Goal: Information Seeking & Learning: Learn about a topic

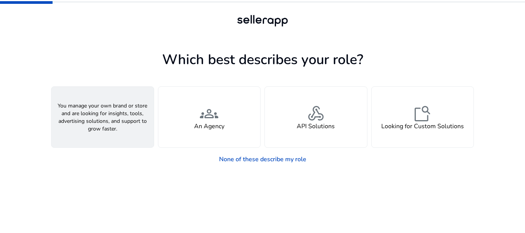
click at [123, 112] on div "person A Seller" at bounding box center [102, 117] width 102 height 61
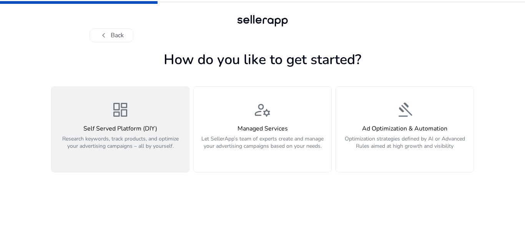
click at [123, 114] on span "dashboard" at bounding box center [120, 110] width 18 height 18
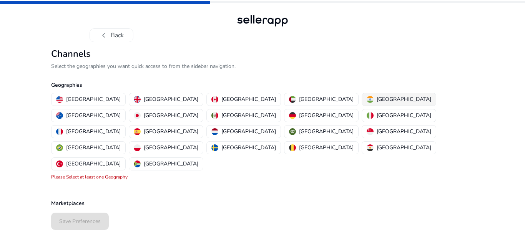
click at [366, 97] on img "button" at bounding box center [369, 99] width 7 height 7
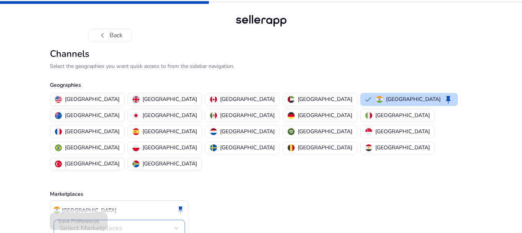
click at [149, 224] on div "Select Marketplaces" at bounding box center [117, 228] width 115 height 8
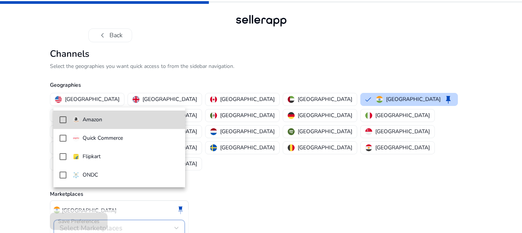
click at [157, 124] on span "Amazon" at bounding box center [126, 120] width 106 height 8
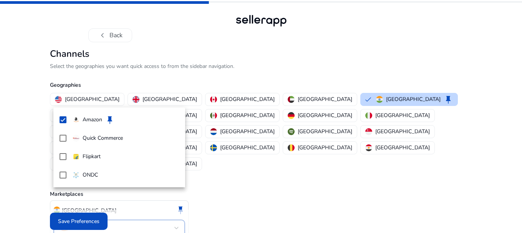
click at [85, 216] on div at bounding box center [261, 116] width 522 height 233
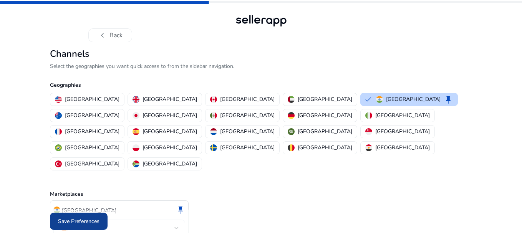
click at [84, 221] on span "Save Preferences" at bounding box center [78, 221] width 41 height 8
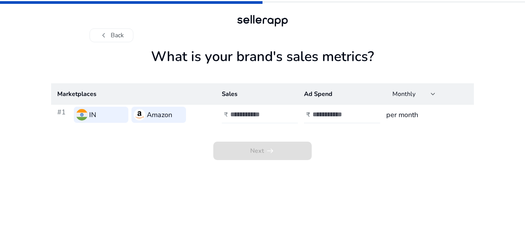
click at [249, 115] on input "number" at bounding box center [256, 114] width 52 height 8
click at [230, 119] on div at bounding box center [264, 114] width 69 height 17
type input "*****"
click at [312, 117] on input "number" at bounding box center [338, 114] width 52 height 8
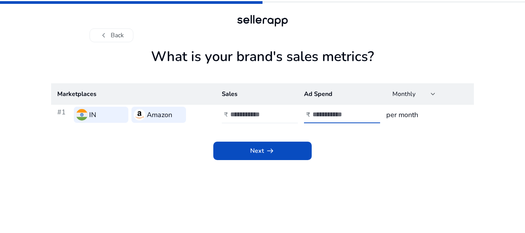
type input "****"
click at [395, 119] on h3 "per month" at bounding box center [426, 114] width 81 height 11
click at [426, 96] on div "Monthly" at bounding box center [411, 94] width 38 height 8
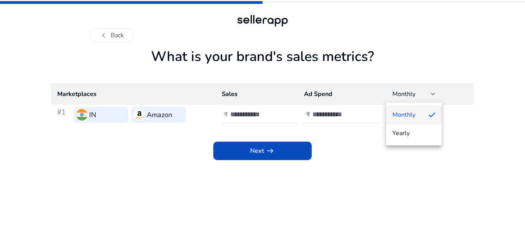
click at [361, 152] on div at bounding box center [262, 116] width 525 height 233
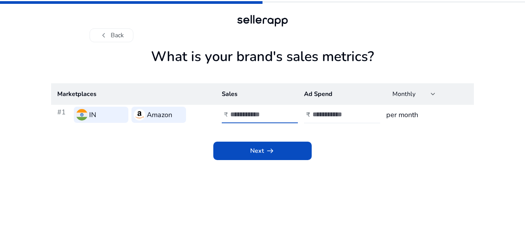
drag, startPoint x: 260, startPoint y: 114, endPoint x: 217, endPoint y: 112, distance: 43.1
click at [217, 112] on td "₹ *****" at bounding box center [257, 115] width 82 height 20
type input "******"
click at [321, 115] on input "****" at bounding box center [338, 114] width 52 height 8
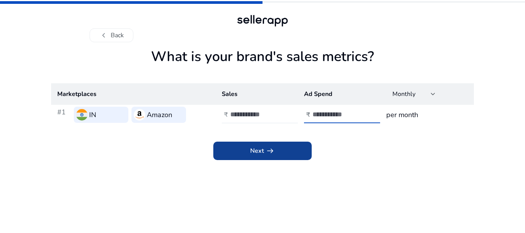
type input "*****"
click at [274, 148] on span "arrow_right_alt" at bounding box center [269, 150] width 9 height 9
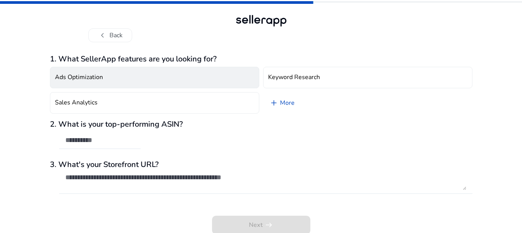
click at [158, 82] on button "Ads Optimization" at bounding box center [154, 78] width 209 height 22
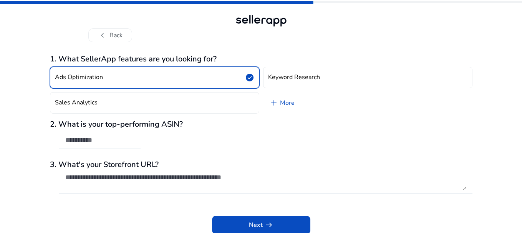
click at [158, 82] on button "Ads Optimization check_circle" at bounding box center [154, 78] width 209 height 22
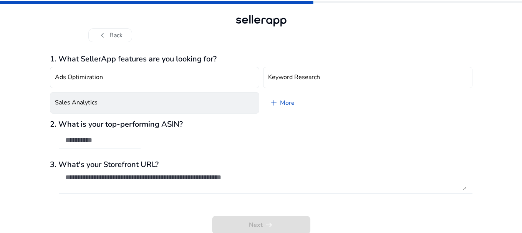
click at [143, 109] on button "Sales Analytics" at bounding box center [154, 103] width 209 height 22
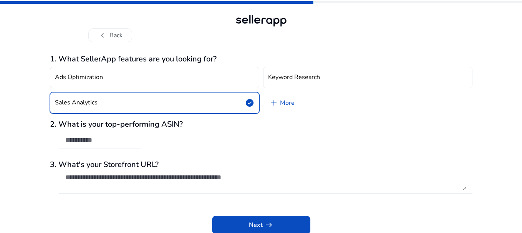
click at [113, 144] on div at bounding box center [99, 140] width 69 height 17
paste input "**********"
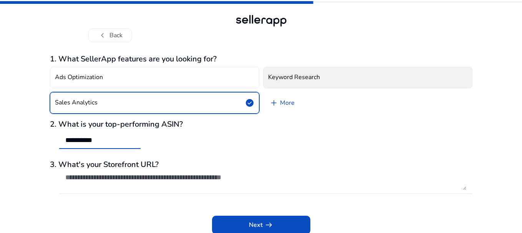
type input "**********"
click at [325, 80] on button "Keyword Research" at bounding box center [367, 78] width 209 height 22
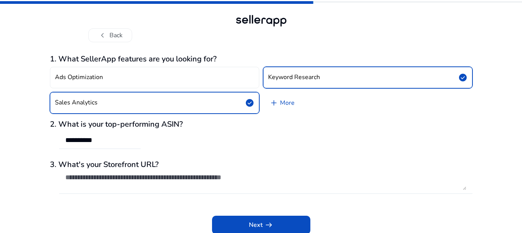
click at [252, 212] on div "Next arrow_right_alt" at bounding box center [261, 219] width 423 height 29
click at [252, 221] on span "Next arrow_right_alt" at bounding box center [261, 225] width 25 height 9
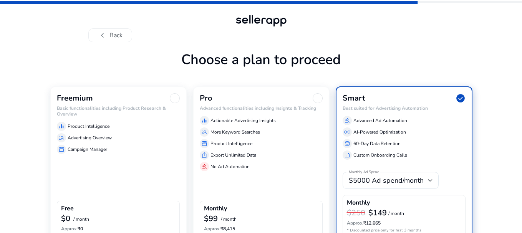
click at [162, 141] on div "manage_search Advertising Overview" at bounding box center [118, 137] width 123 height 9
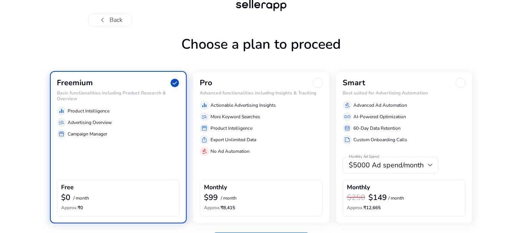
scroll to position [40, 0]
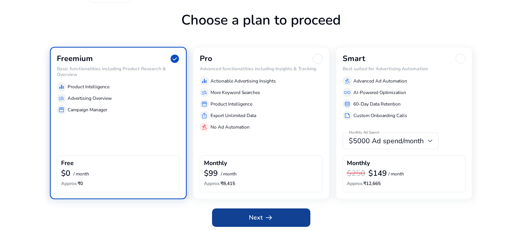
click at [260, 217] on span "Next arrow_right_alt" at bounding box center [261, 217] width 25 height 9
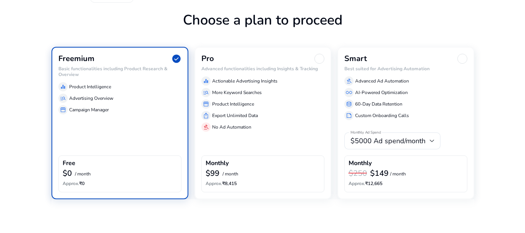
scroll to position [0, 0]
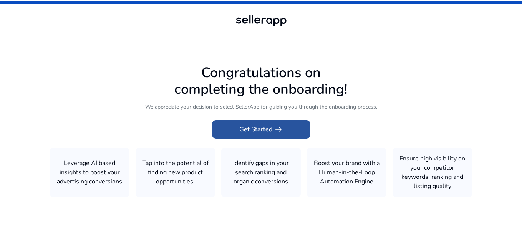
click at [274, 134] on span "arrow_right_alt" at bounding box center [278, 129] width 9 height 9
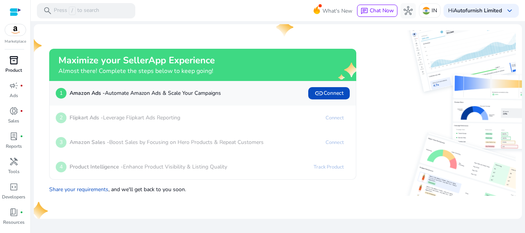
click at [22, 66] on link "inventory_2 Product" at bounding box center [13, 66] width 27 height 25
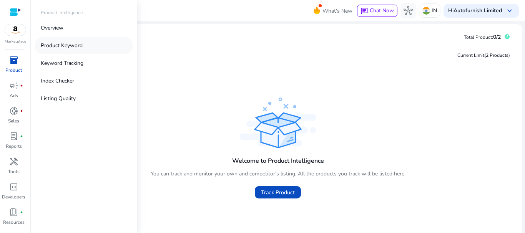
click at [63, 48] on p "Product Keyword" at bounding box center [62, 45] width 42 height 8
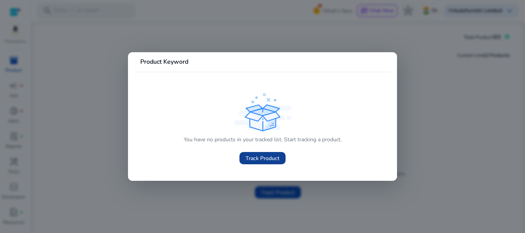
click at [244, 155] on span at bounding box center [262, 158] width 46 height 18
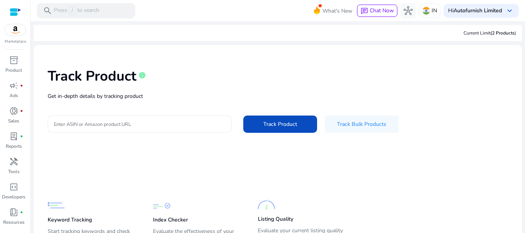
click at [162, 121] on input "Enter ASIN or Amazon product URL" at bounding box center [140, 124] width 172 height 8
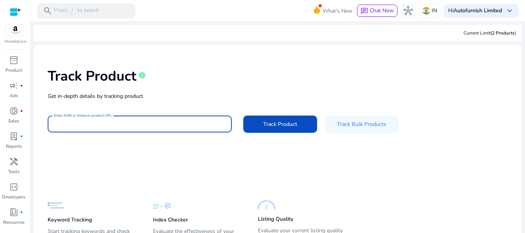
paste input "**********"
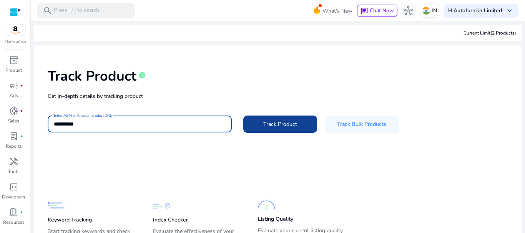
type input "**********"
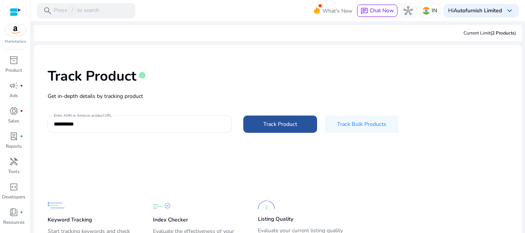
click at [292, 128] on span "Track Product" at bounding box center [280, 124] width 34 height 8
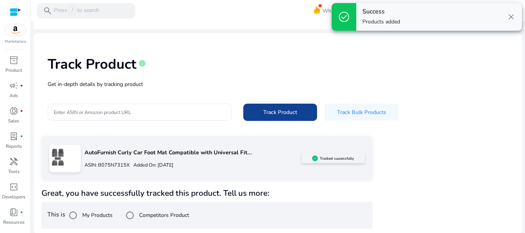
scroll to position [13, 0]
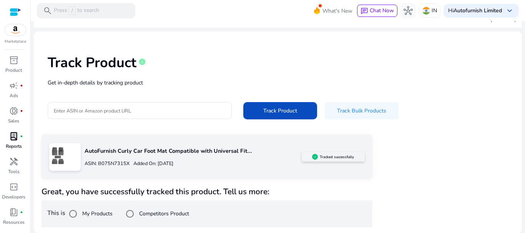
click at [14, 147] on p "Reports" at bounding box center [14, 146] width 16 height 7
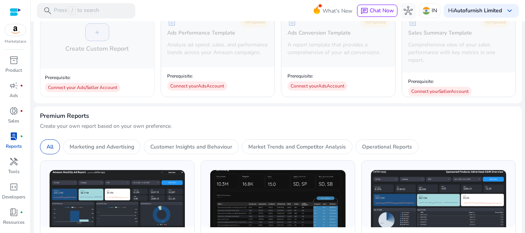
scroll to position [170, 0]
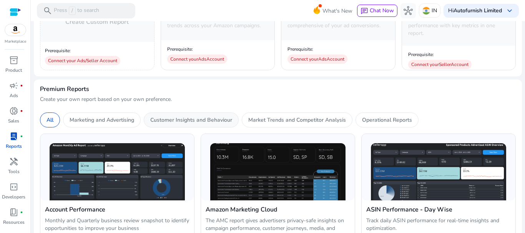
click at [212, 118] on p "Customer Insights and Behaviour" at bounding box center [191, 120] width 82 height 8
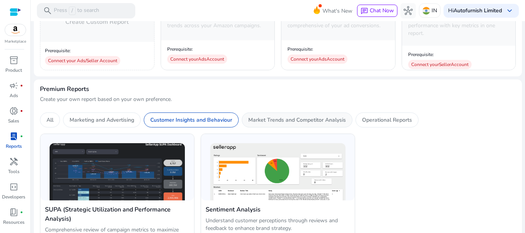
click at [279, 118] on p "Market Trends and Competitor Analysis" at bounding box center [297, 120] width 98 height 8
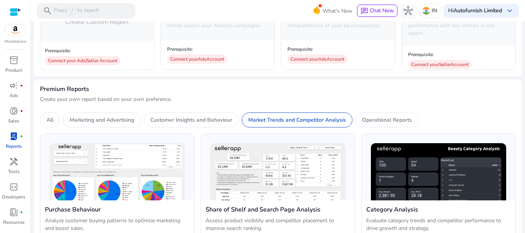
scroll to position [215, 0]
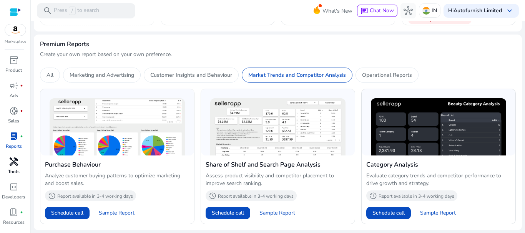
click at [17, 163] on span "handyman" at bounding box center [13, 161] width 9 height 9
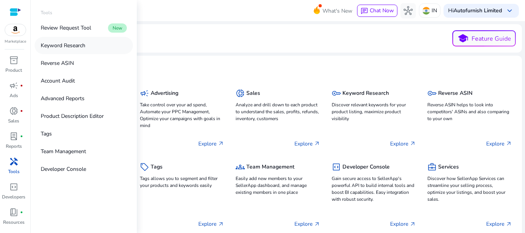
click at [64, 51] on link "Keyword Research" at bounding box center [84, 45] width 98 height 17
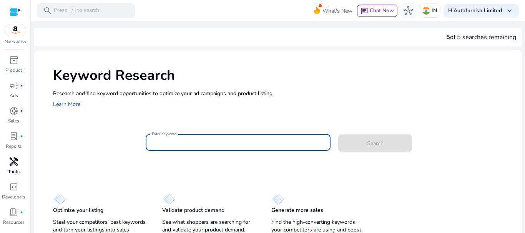
click at [191, 143] on input "Enter Keyword" at bounding box center [238, 142] width 173 height 8
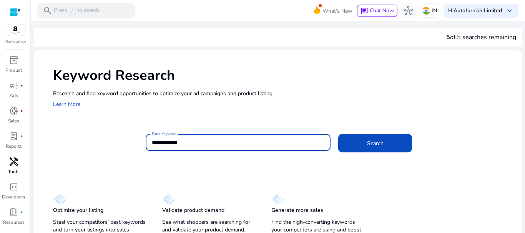
type input "**********"
click at [338, 134] on button "Search" at bounding box center [375, 143] width 74 height 18
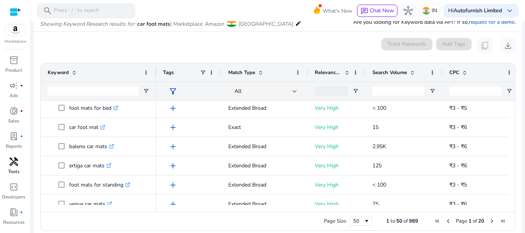
scroll to position [297, 0]
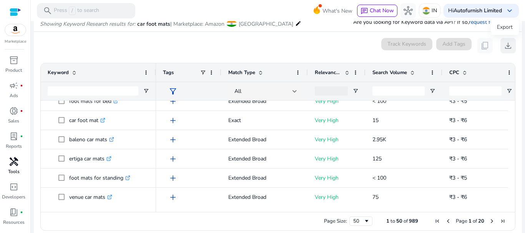
click at [507, 46] on span "download" at bounding box center [507, 45] width 9 height 9
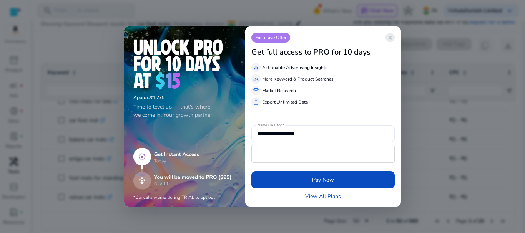
click at [390, 35] on span "close" at bounding box center [390, 38] width 6 height 6
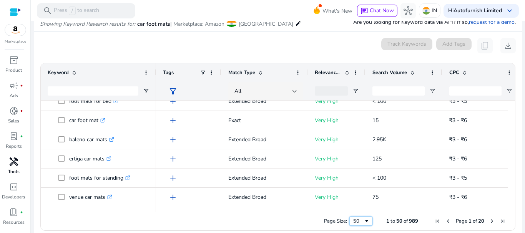
click at [366, 219] on span "Page Size" at bounding box center [366, 221] width 6 height 6
click at [398, 74] on span "Search Volume" at bounding box center [389, 72] width 35 height 7
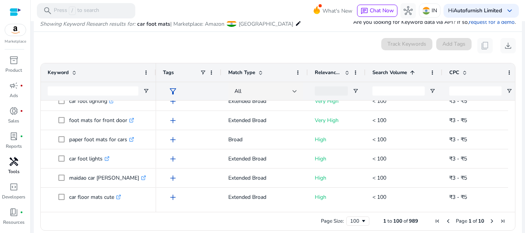
scroll to position [0, 0]
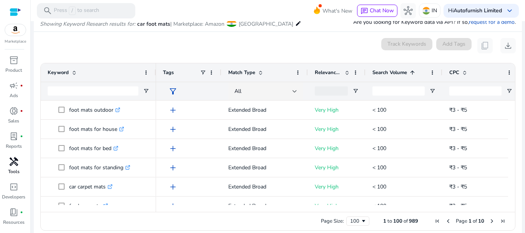
click at [346, 71] on span at bounding box center [347, 73] width 6 height 6
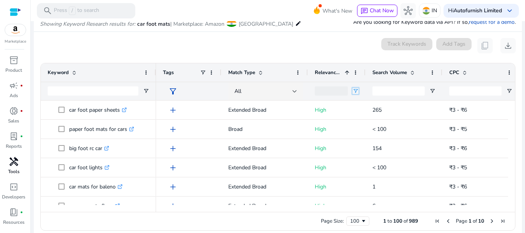
click at [357, 90] on span "Open Filter Menu" at bounding box center [355, 91] width 6 height 6
click at [301, 45] on div "0 keyword(s) selected Track Keywords Add Tags content_copy download" at bounding box center [278, 45] width 476 height 15
click at [432, 90] on span "Open Filter Menu" at bounding box center [432, 91] width 6 height 6
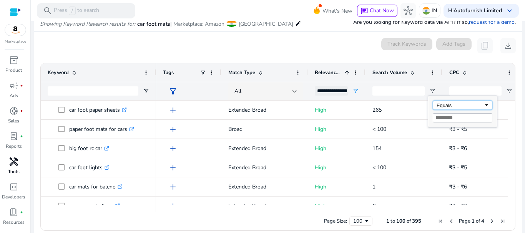
click at [442, 110] on div "Equals" at bounding box center [463, 105] width 60 height 9
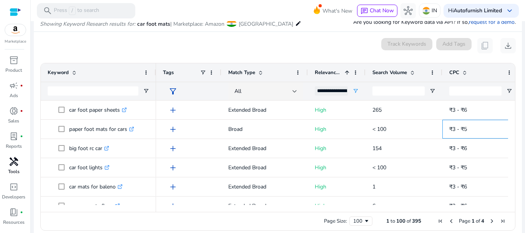
drag, startPoint x: 447, startPoint y: 137, endPoint x: 300, endPoint y: 41, distance: 175.5
click at [300, 41] on mat-card "0 keyword(s) selected Track Keywords Add Tags content_copy download Press SPACE…" at bounding box center [278, 136] width 488 height 209
click at [300, 41] on div "0 keyword(s) selected Track Keywords Add Tags content_copy download" at bounding box center [278, 45] width 476 height 15
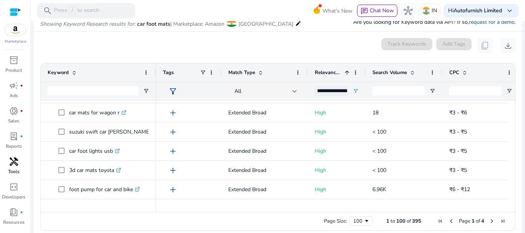
scroll to position [551, 0]
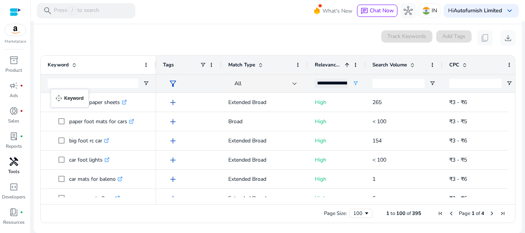
drag, startPoint x: 46, startPoint y: 63, endPoint x: 55, endPoint y: 94, distance: 32.1
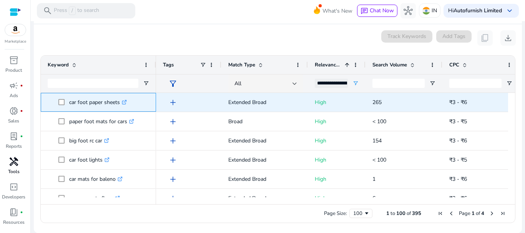
click at [55, 94] on div "car foot paper sheets .st0{fill:#2c8af8}" at bounding box center [98, 102] width 101 height 18
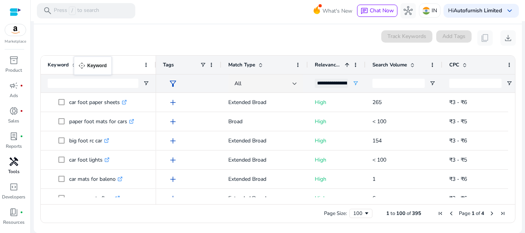
drag, startPoint x: 47, startPoint y: 63, endPoint x: 78, endPoint y: 61, distance: 30.4
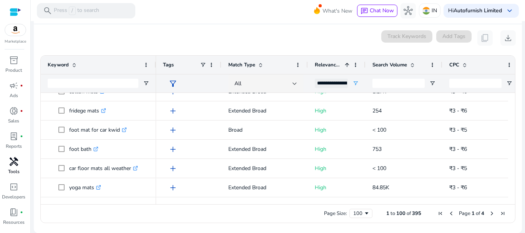
copy body "Marketplace inventory_2 Product campaign fiber_manual_record Ads donut_small fi…"
click at [487, 41] on app-icon-holder "content_copy" at bounding box center [484, 37] width 15 height 15
click at [482, 54] on ag-grid-angular "Press ENTER to sort. Press ALT DOWN to open column menu. Press CTRL ENTER to op…" at bounding box center [277, 139] width 487 height 176
click at [510, 37] on button "download" at bounding box center [507, 37] width 15 height 15
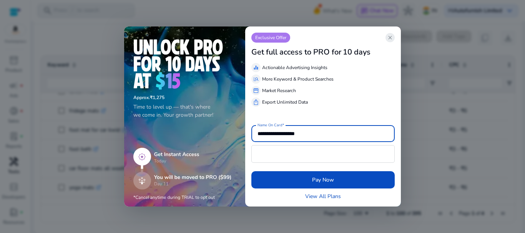
click at [388, 40] on span "close" at bounding box center [390, 38] width 6 height 6
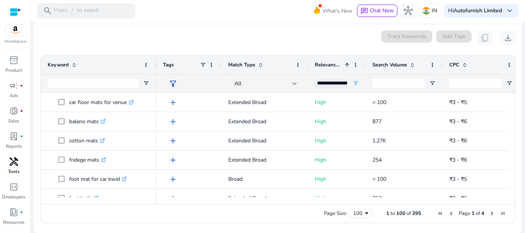
scroll to position [1760, 0]
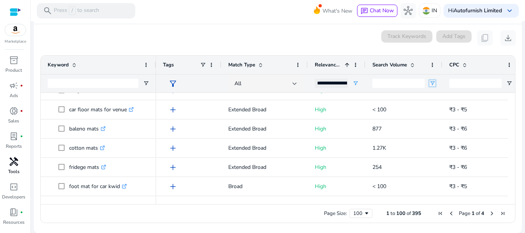
click at [431, 86] on span "Open Filter Menu" at bounding box center [432, 83] width 6 height 6
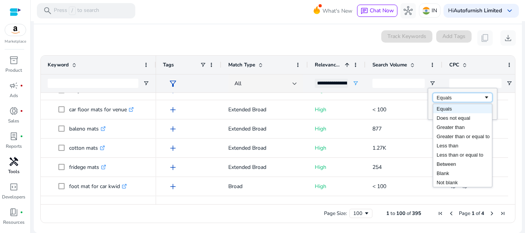
click at [453, 98] on div "Equals" at bounding box center [459, 98] width 47 height 6
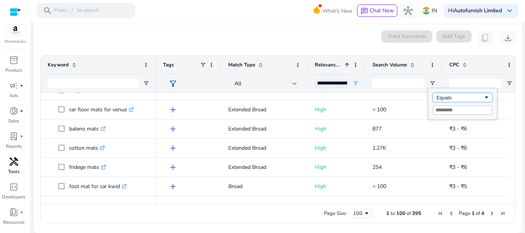
click at [453, 98] on div "Equals" at bounding box center [459, 98] width 47 height 6
click at [147, 83] on span "Open Filter Menu" at bounding box center [146, 83] width 6 height 6
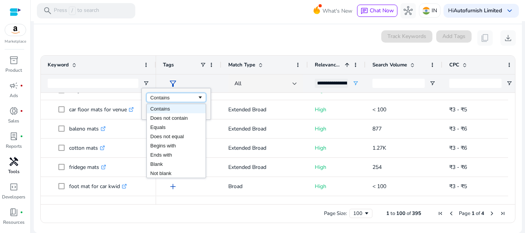
click at [165, 95] on div "Contains" at bounding box center [176, 97] width 60 height 9
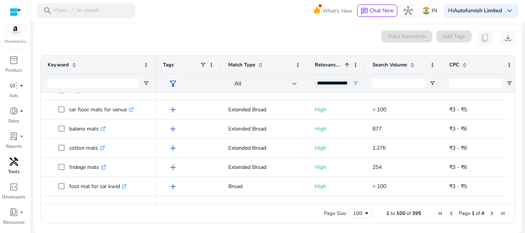
click at [116, 58] on div "Keyword" at bounding box center [94, 65] width 93 height 15
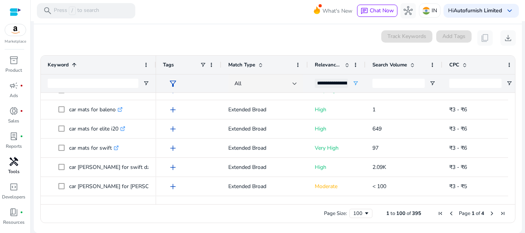
click at [355, 80] on div "**********" at bounding box center [337, 83] width 58 height 18
click at [355, 82] on span "Open Filter Menu" at bounding box center [355, 83] width 6 height 6
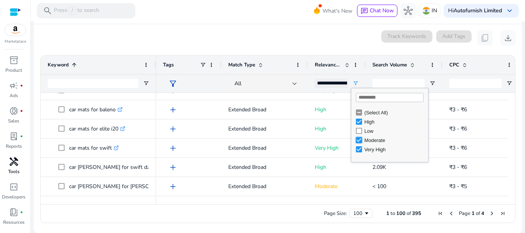
type input "**********"
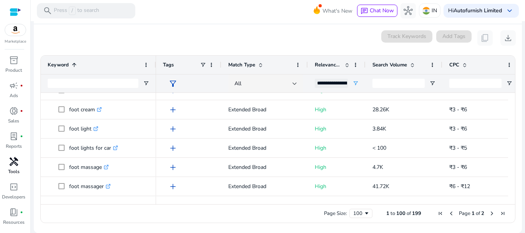
click at [270, 32] on div "0 keyword(s) selected Track Keywords Add Tags content_copy download" at bounding box center [278, 37] width 476 height 15
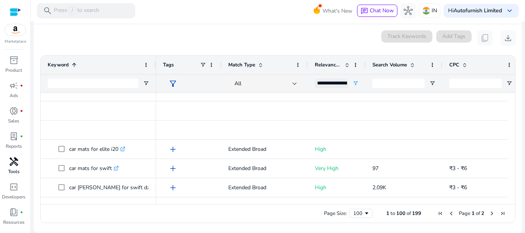
scroll to position [898, 0]
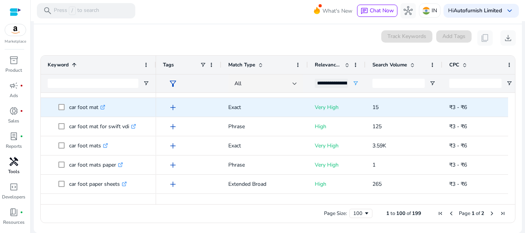
drag, startPoint x: 507, startPoint y: 144, endPoint x: 504, endPoint y: 108, distance: 35.8
click at [504, 108] on div "car foot mats paper .st0{fill:#2c8af8} car foot paper sheets .st0{fill:#2c8af8}…" at bounding box center [278, 145] width 474 height 104
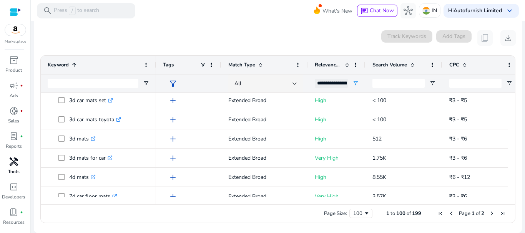
scroll to position [0, 0]
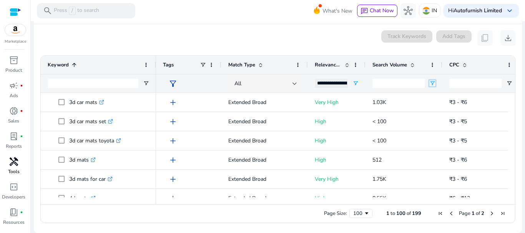
click at [431, 83] on span "Open Filter Menu" at bounding box center [432, 83] width 6 height 6
click at [448, 97] on div "Equals" at bounding box center [459, 98] width 47 height 6
click at [448, 108] on input "Filter Value" at bounding box center [463, 110] width 60 height 9
type input "*"
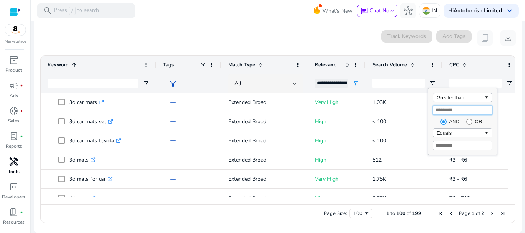
type input "*"
type input "****"
type input "***"
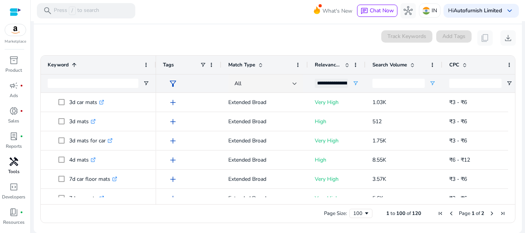
click at [284, 25] on mat-card "0 keyword(s) selected Track Keywords Add Tags content_copy download 1 to 100 of…" at bounding box center [278, 128] width 488 height 209
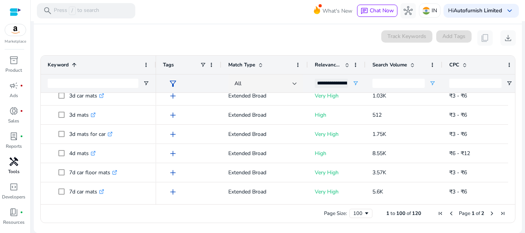
scroll to position [14, 0]
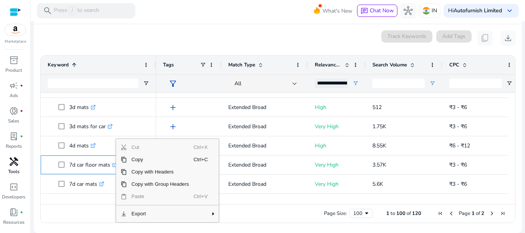
click at [80, 209] on div "Page Size: 100 1 to 100 of 120 Page 1 of 2" at bounding box center [278, 213] width 474 height 18
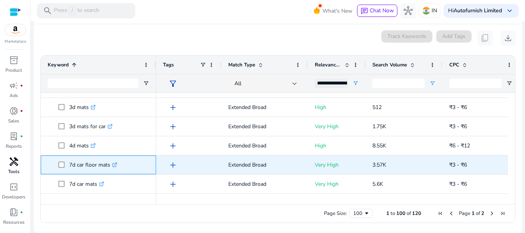
click at [115, 165] on icon ".st0{fill:#2c8af8}" at bounding box center [114, 164] width 5 height 5
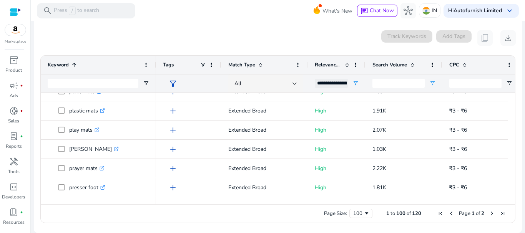
click at [322, 39] on div "0 keyword(s) selected Track Keywords Add Tags content_copy download" at bounding box center [278, 37] width 476 height 15
drag, startPoint x: 396, startPoint y: 80, endPoint x: 368, endPoint y: 83, distance: 27.8
click at [368, 83] on div "***" at bounding box center [403, 83] width 77 height 18
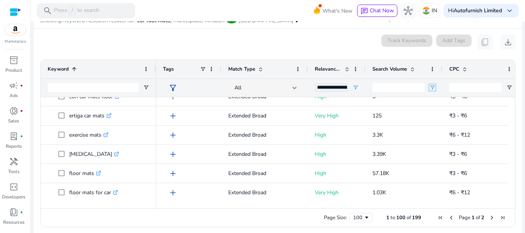
click at [434, 85] on span "Open Filter Menu" at bounding box center [432, 88] width 6 height 6
click at [442, 116] on input "Filter Value" at bounding box center [463, 114] width 60 height 9
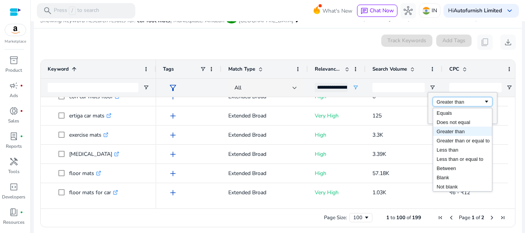
click at [453, 102] on div "Greater than" at bounding box center [459, 102] width 47 height 6
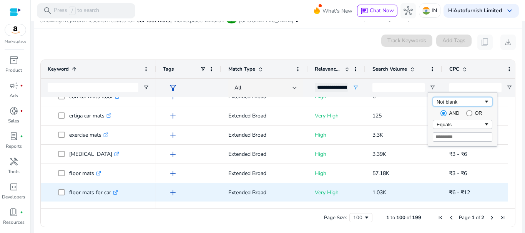
type input "********"
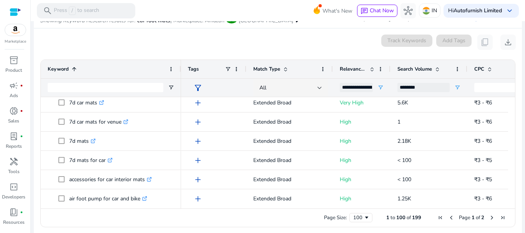
drag, startPoint x: 154, startPoint y: 66, endPoint x: 186, endPoint y: 63, distance: 32.0
click at [182, 63] on div at bounding box center [180, 69] width 3 height 18
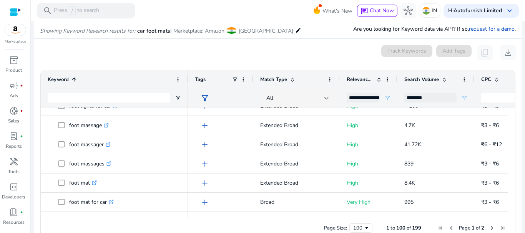
click at [500, 226] on span "Last Page" at bounding box center [502, 228] width 6 height 6
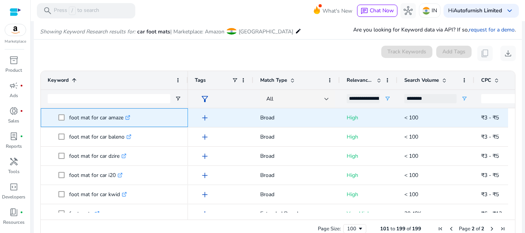
click at [102, 119] on p "foot mat for car amaze .st0{fill:#2c8af8}" at bounding box center [99, 118] width 61 height 16
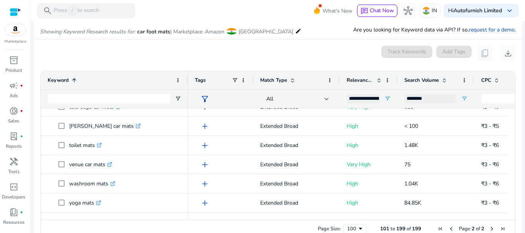
click at [521, 83] on mat-sidenav-content "**********" at bounding box center [278, 116] width 494 height 233
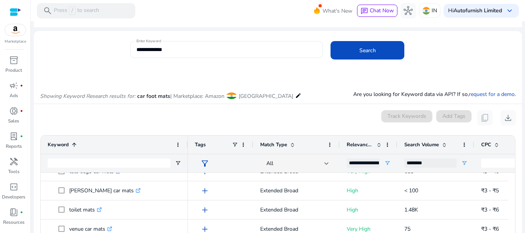
click at [189, 54] on div "**********" at bounding box center [226, 49] width 181 height 17
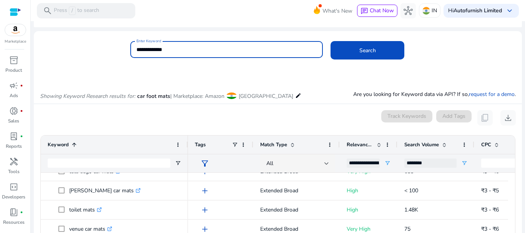
click at [185, 47] on input "**********" at bounding box center [226, 49] width 181 height 8
type input "**********"
click at [330, 41] on button "Search" at bounding box center [367, 50] width 74 height 18
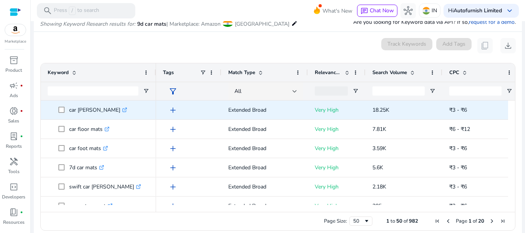
click at [74, 111] on p "car mats .st0{fill:#2c8af8}" at bounding box center [98, 110] width 58 height 16
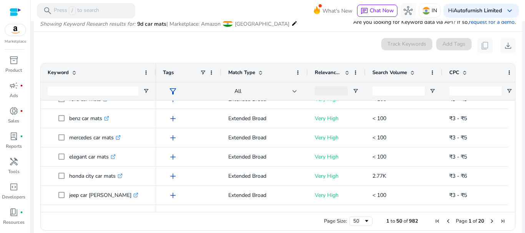
drag, startPoint x: 74, startPoint y: 111, endPoint x: 167, endPoint y: 42, distance: 116.2
click at [167, 42] on div "0 keyword(s) selected Track Keywords Add Tags content_copy download" at bounding box center [278, 45] width 476 height 15
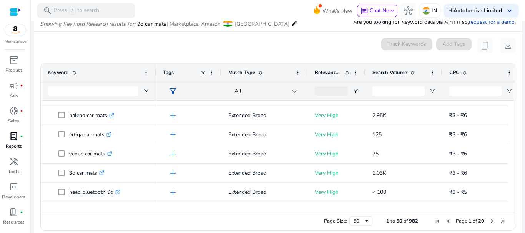
click at [14, 131] on div "lab_profile fiber_manual_record" at bounding box center [14, 136] width 22 height 12
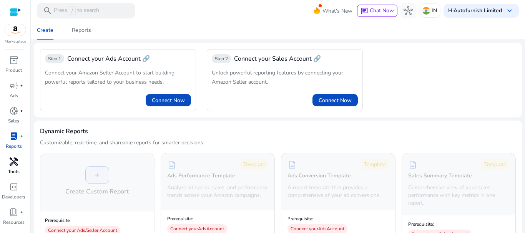
click at [17, 166] on span "handyman" at bounding box center [13, 161] width 9 height 9
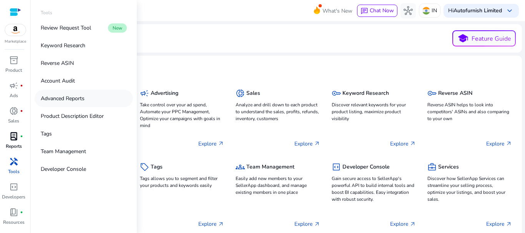
click at [70, 101] on p "Advanced Reports" at bounding box center [63, 99] width 44 height 8
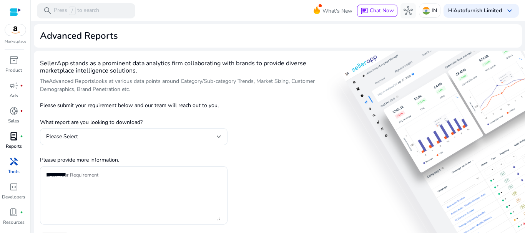
click at [217, 142] on div "Please Select" at bounding box center [133, 136] width 175 height 17
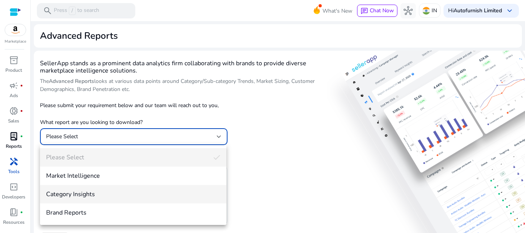
click at [180, 191] on span "Category Insights" at bounding box center [133, 194] width 174 height 8
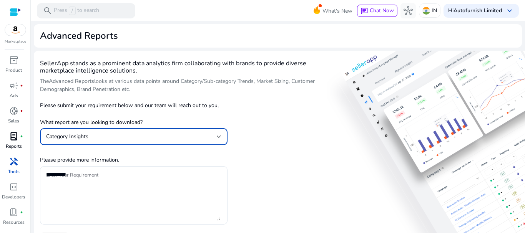
click at [166, 139] on div "Category Insights" at bounding box center [131, 137] width 171 height 8
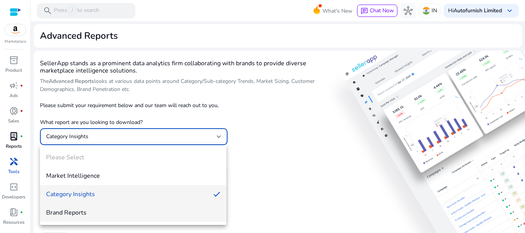
click at [146, 210] on span "Brand Reports" at bounding box center [133, 213] width 174 height 8
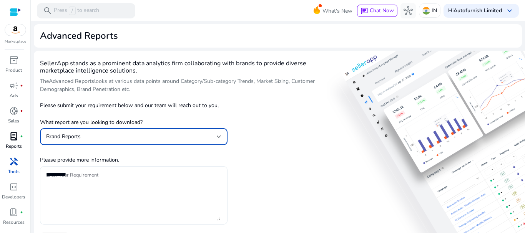
click at [144, 175] on textarea "Enter Your Requirement" at bounding box center [133, 195] width 174 height 51
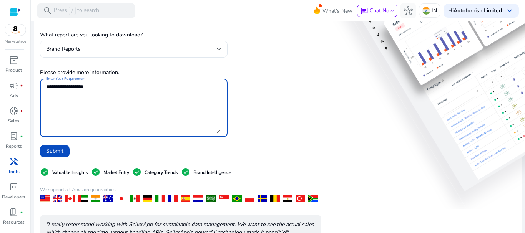
scroll to position [91, 0]
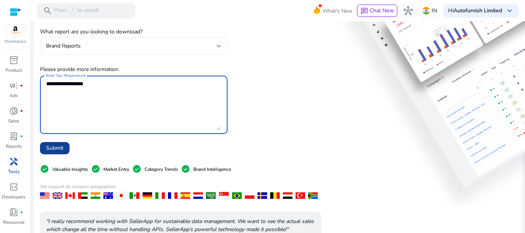
type textarea "**********"
click at [60, 147] on span "Submit" at bounding box center [54, 148] width 17 height 8
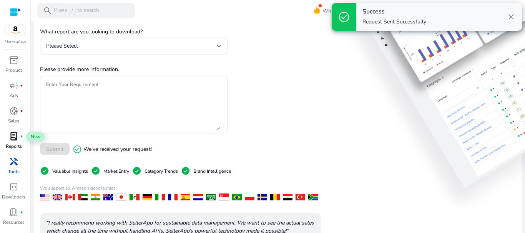
click at [14, 142] on div "lab_profile fiber_manual_record" at bounding box center [14, 136] width 22 height 12
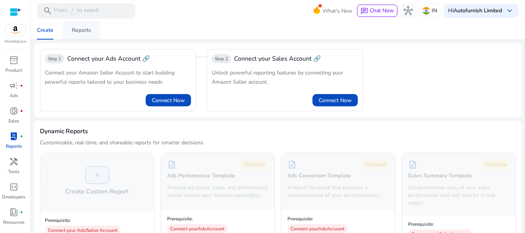
click at [90, 35] on span "Reports" at bounding box center [81, 30] width 19 height 18
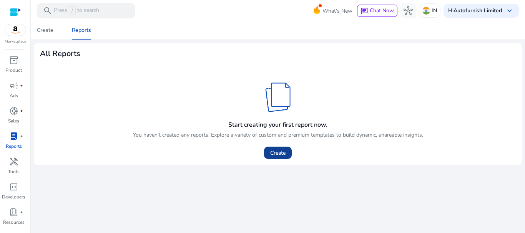
click at [280, 156] on span "Create" at bounding box center [277, 153] width 15 height 8
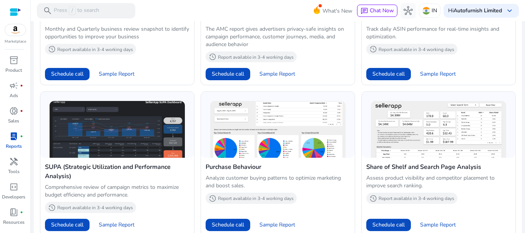
scroll to position [395, 0]
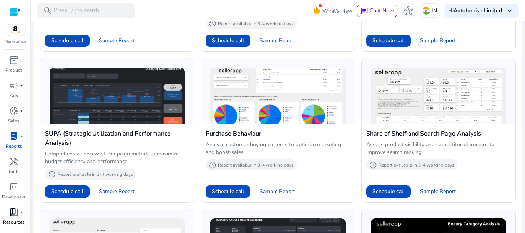
click at [26, 221] on link "book_4 fiber_manual_record Resources" at bounding box center [13, 218] width 27 height 25
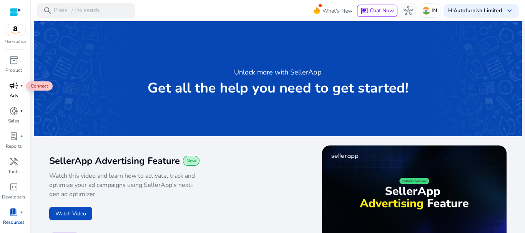
click at [16, 90] on span "campaign" at bounding box center [13, 85] width 9 height 9
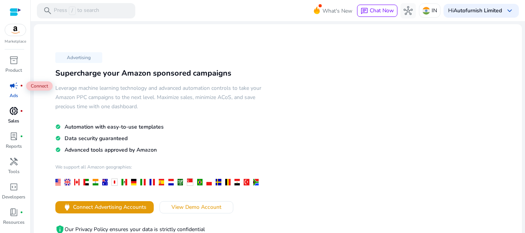
click at [16, 115] on span "donut_small" at bounding box center [13, 110] width 9 height 9
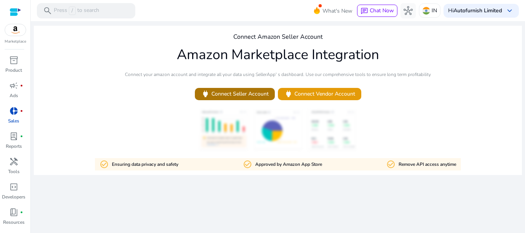
click at [257, 96] on span "power Connect Seller Account" at bounding box center [235, 94] width 68 height 9
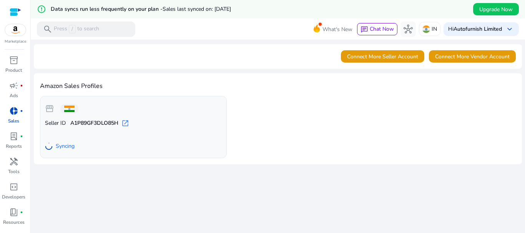
click at [65, 146] on span "Syncing" at bounding box center [65, 147] width 19 height 8
click at [13, 153] on link "lab_profile fiber_manual_record Reports" at bounding box center [13, 142] width 27 height 25
